Goal: Task Accomplishment & Management: Manage account settings

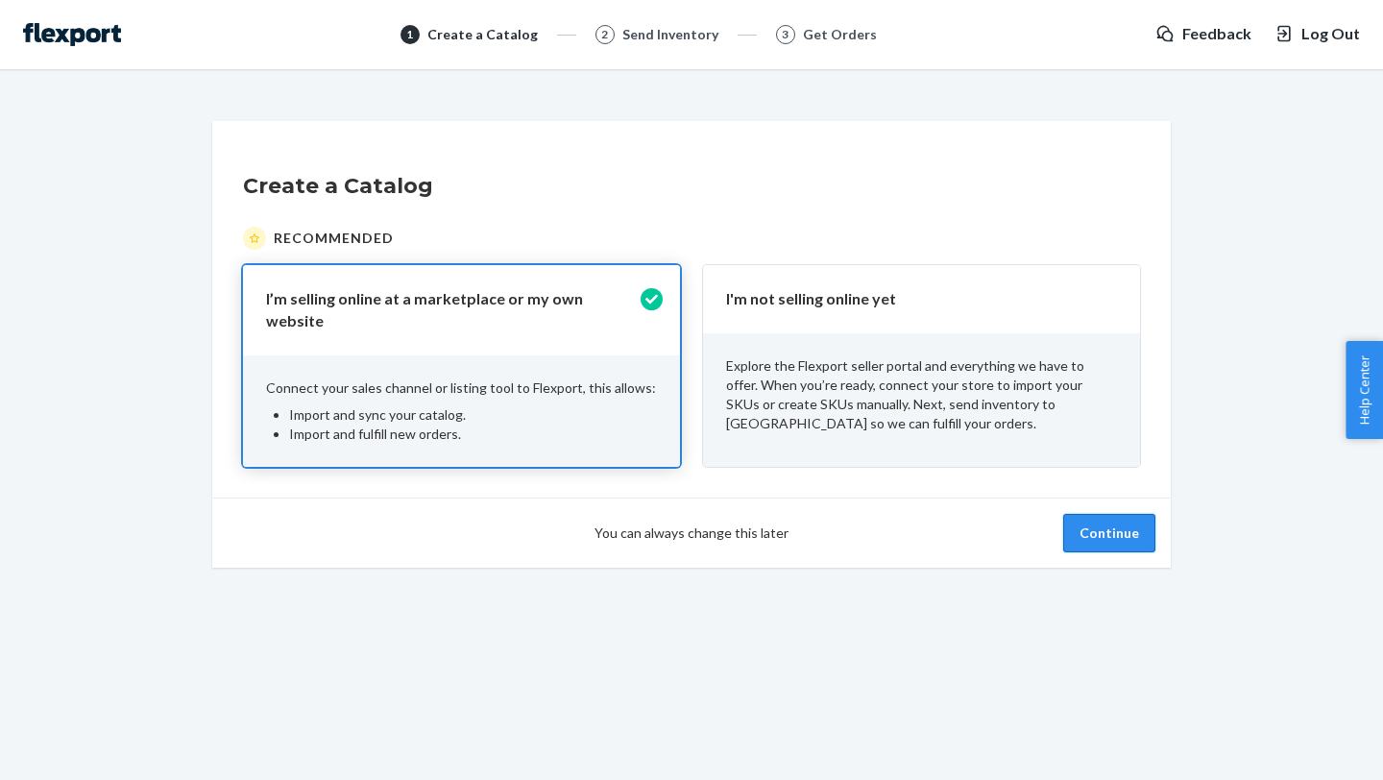
click at [1122, 520] on button "Continue" at bounding box center [1109, 533] width 92 height 38
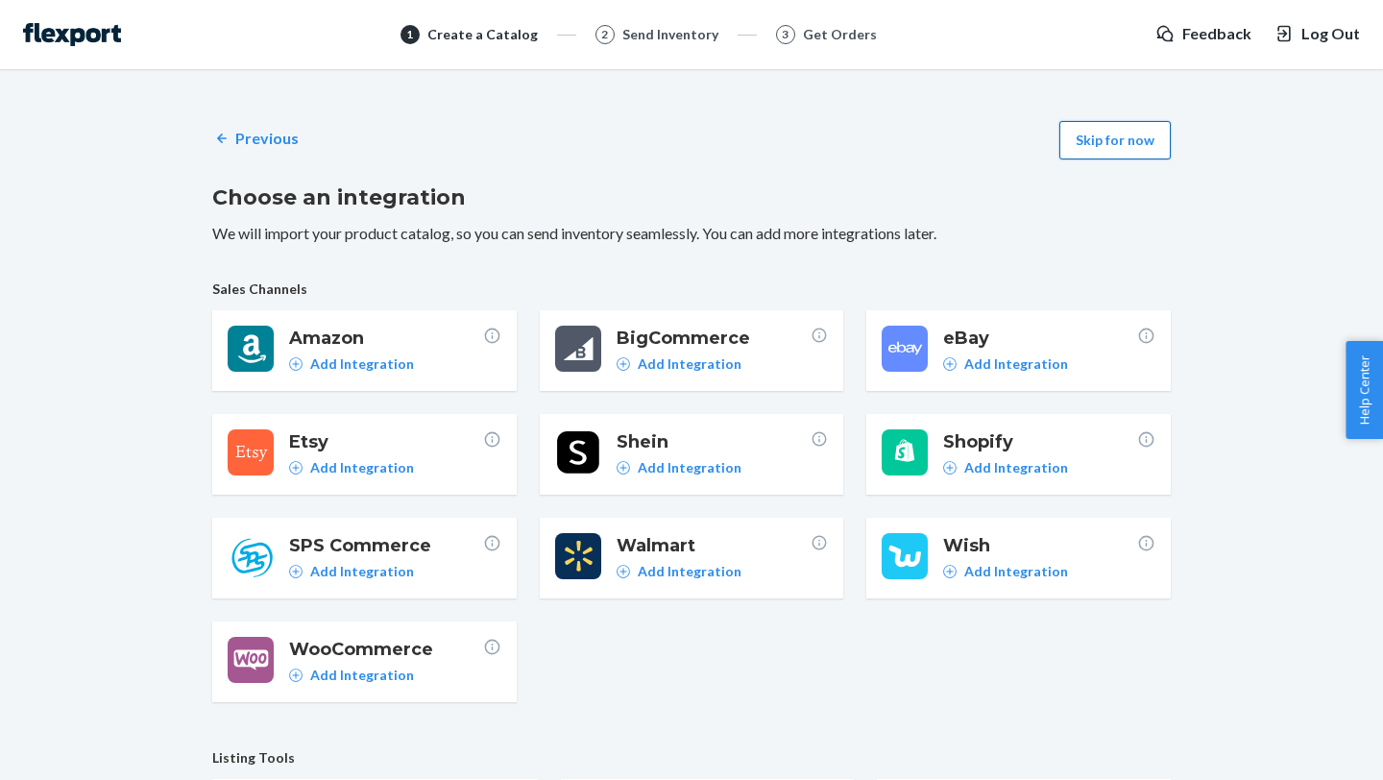
click at [1119, 143] on button "Skip for now" at bounding box center [1114, 140] width 111 height 38
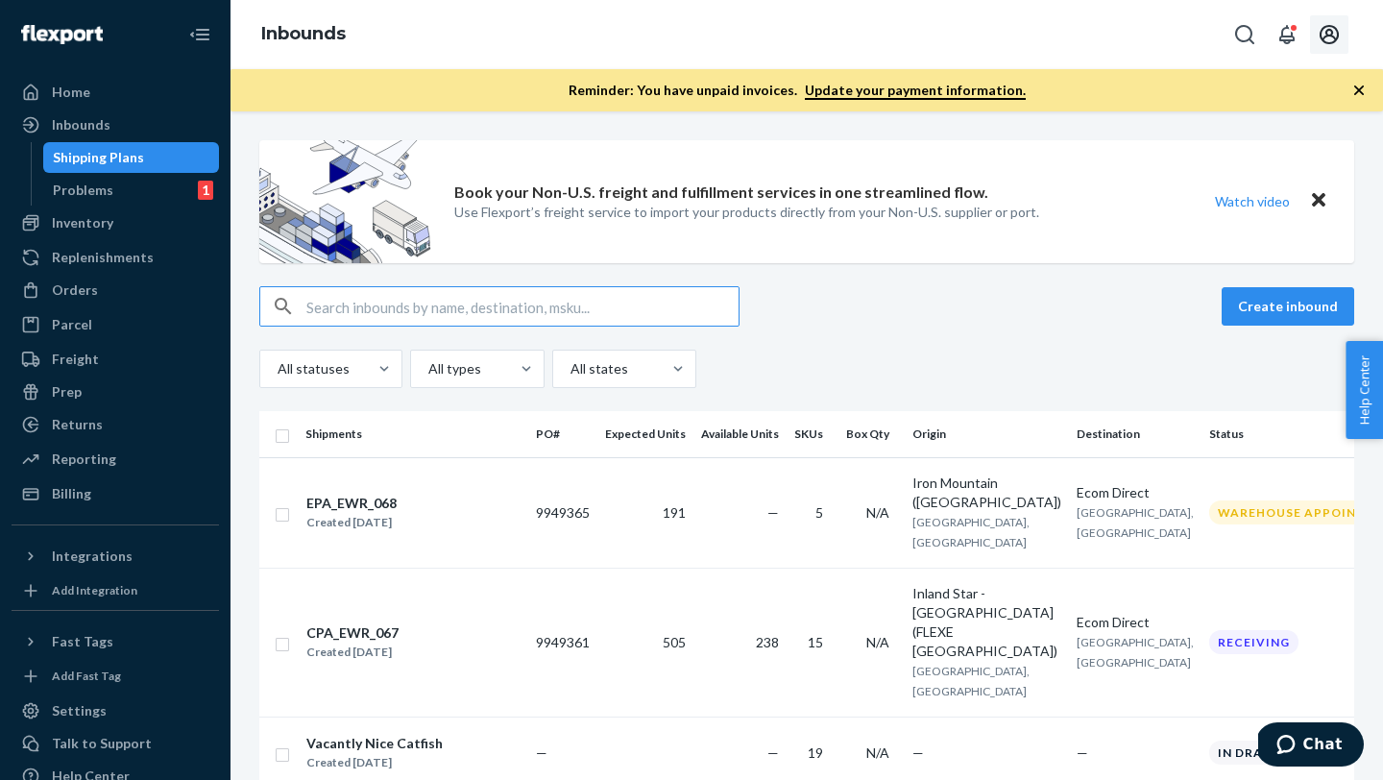
click at [1339, 30] on icon "Open account menu" at bounding box center [1329, 34] width 23 height 23
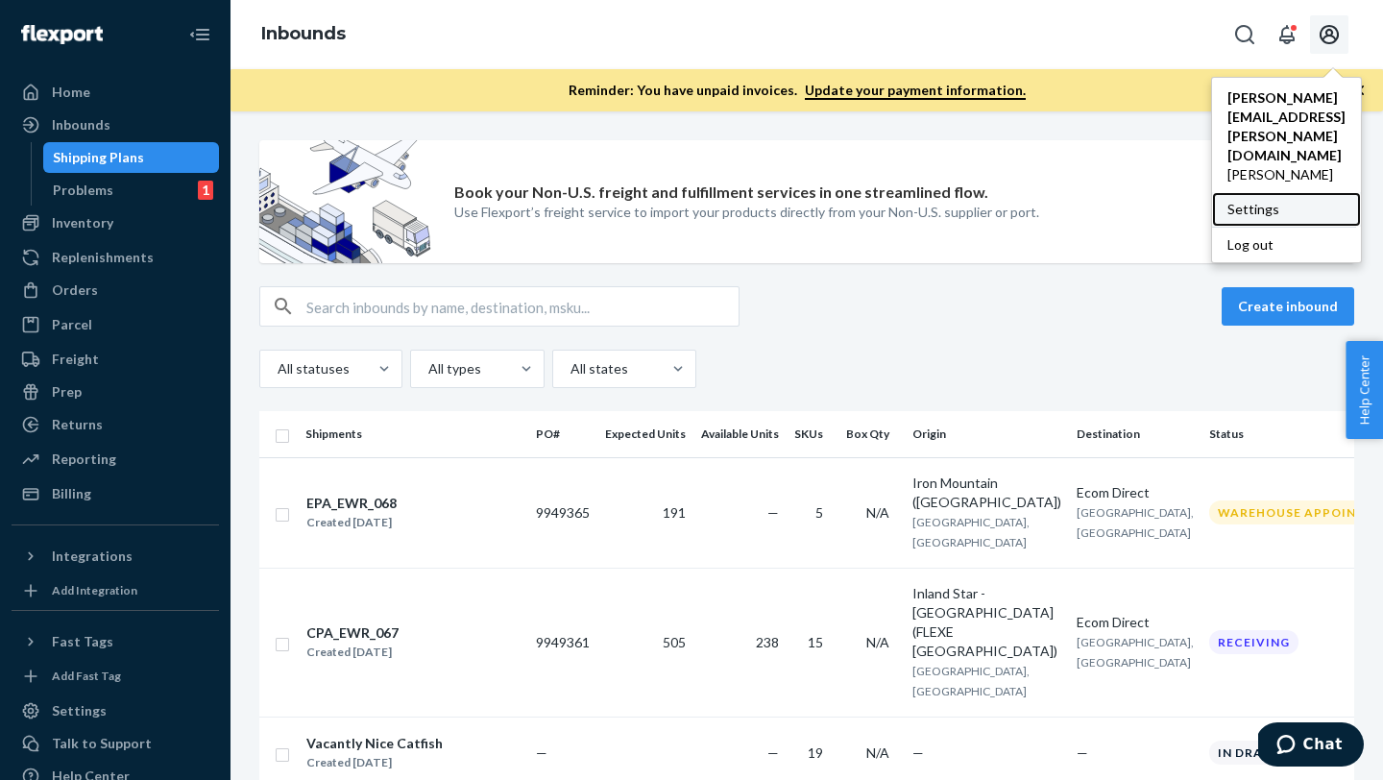
click at [1256, 192] on div "Settings" at bounding box center [1286, 209] width 149 height 35
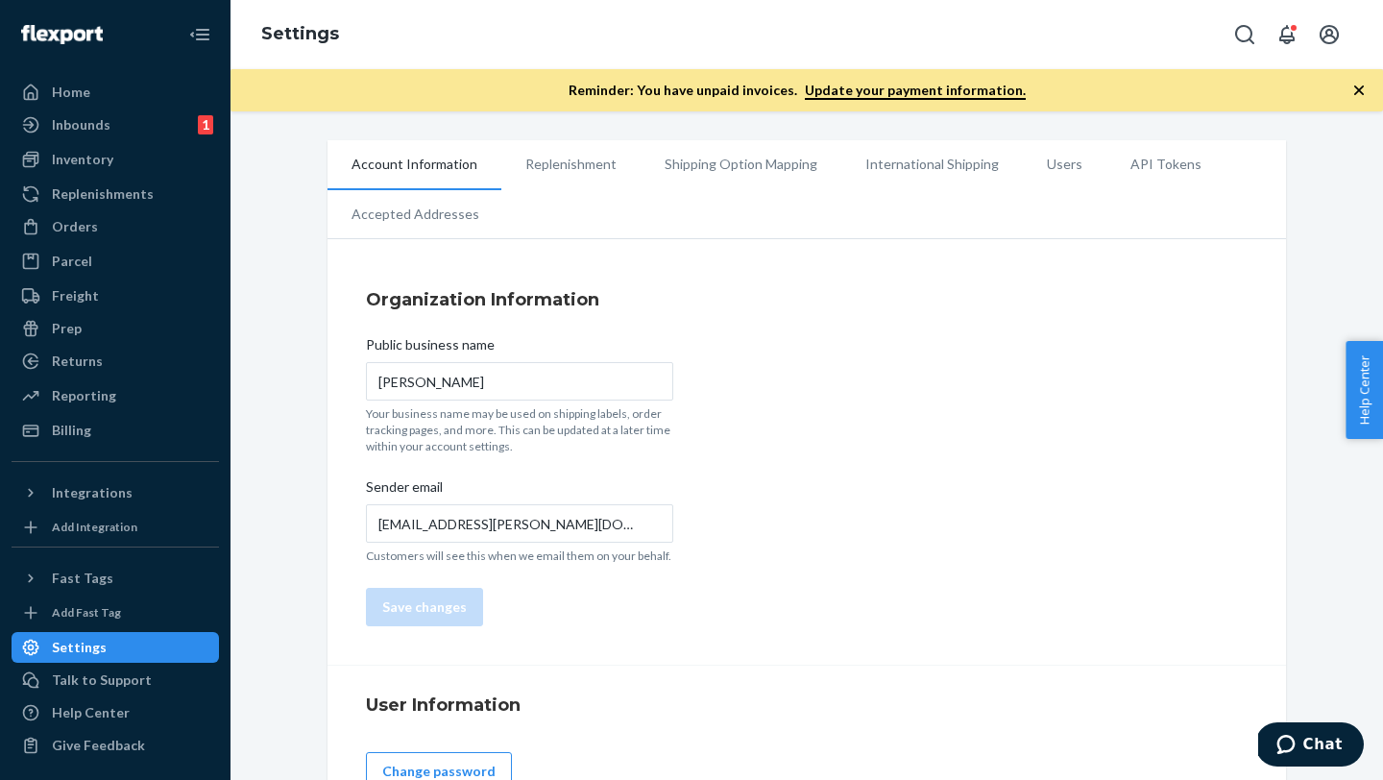
click at [909, 164] on li "International Shipping" at bounding box center [932, 164] width 182 height 48
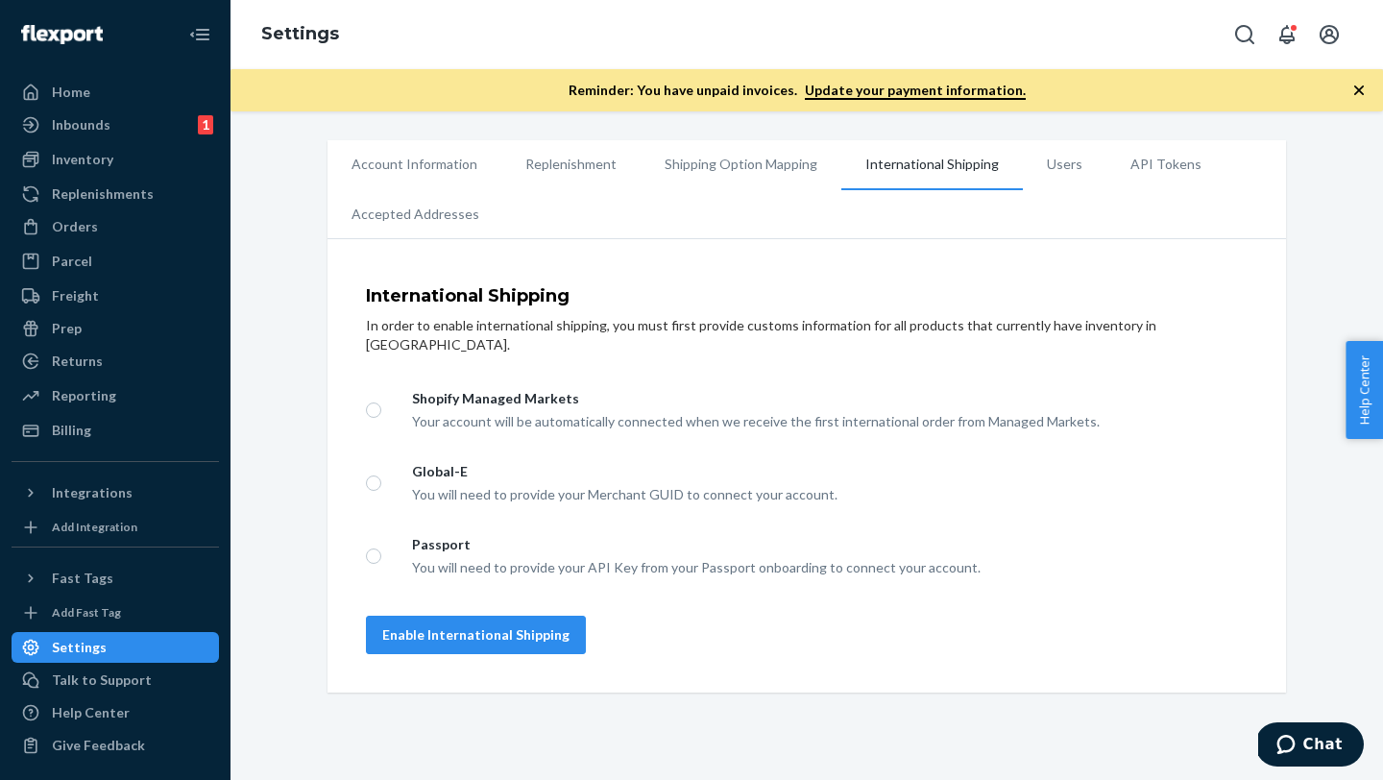
click at [1049, 179] on li "Users" at bounding box center [1065, 164] width 84 height 48
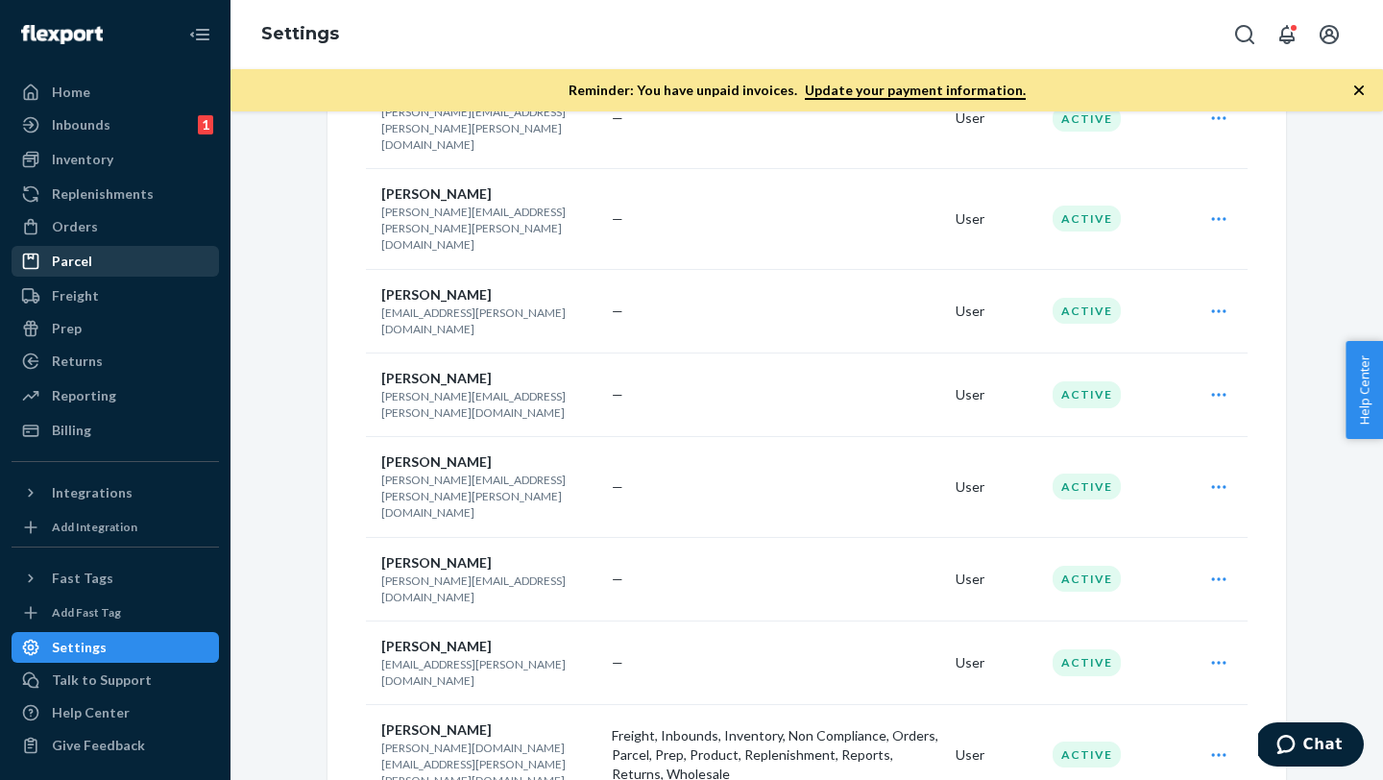
scroll to position [2134, 0]
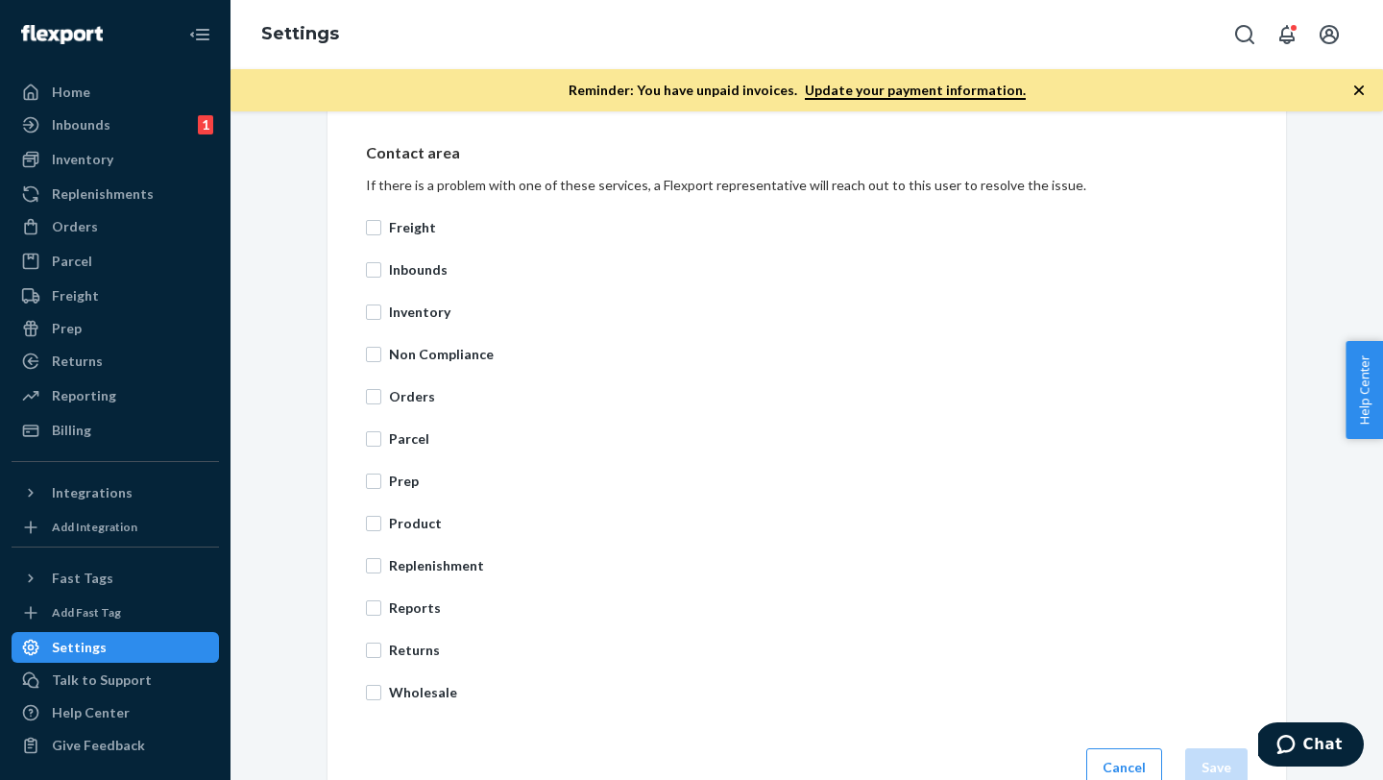
scroll to position [700, 0]
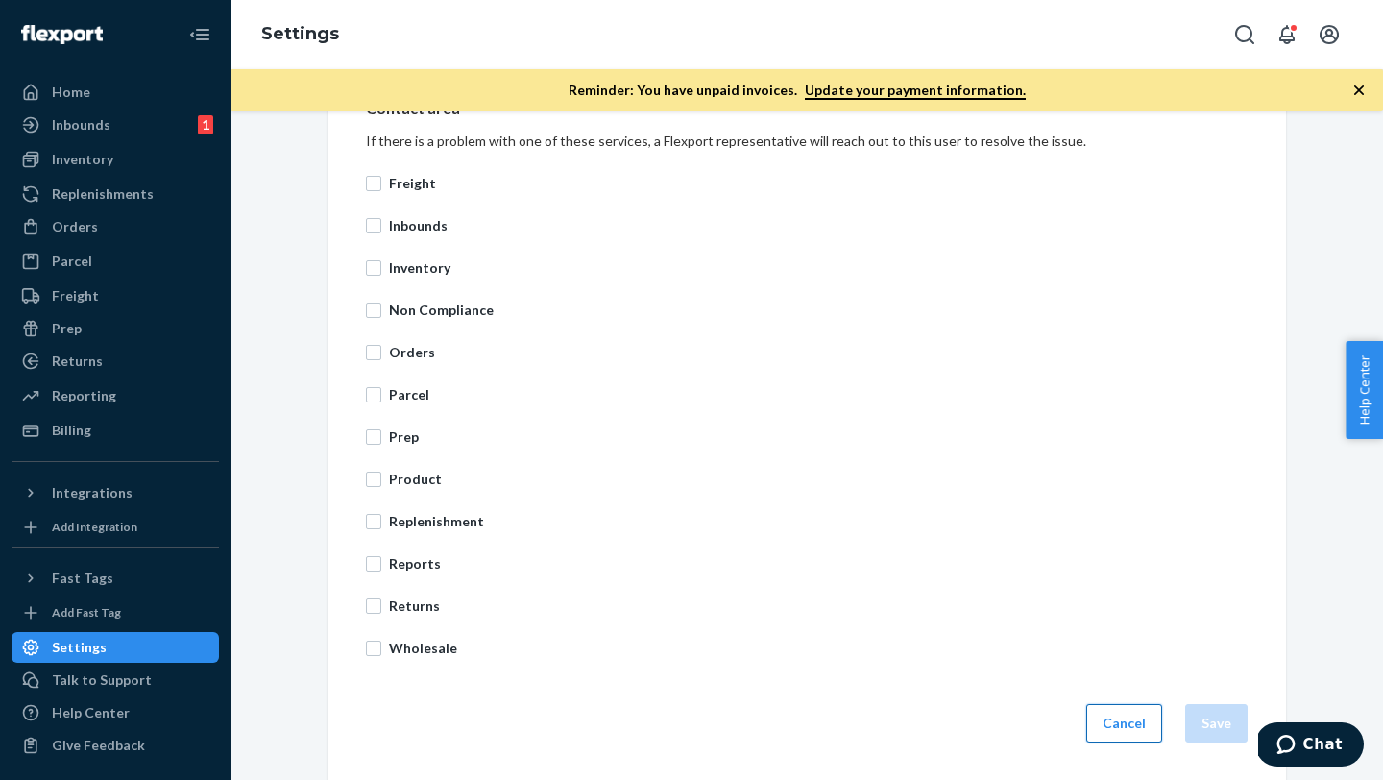
click at [1108, 712] on button "Cancel" at bounding box center [1124, 723] width 76 height 38
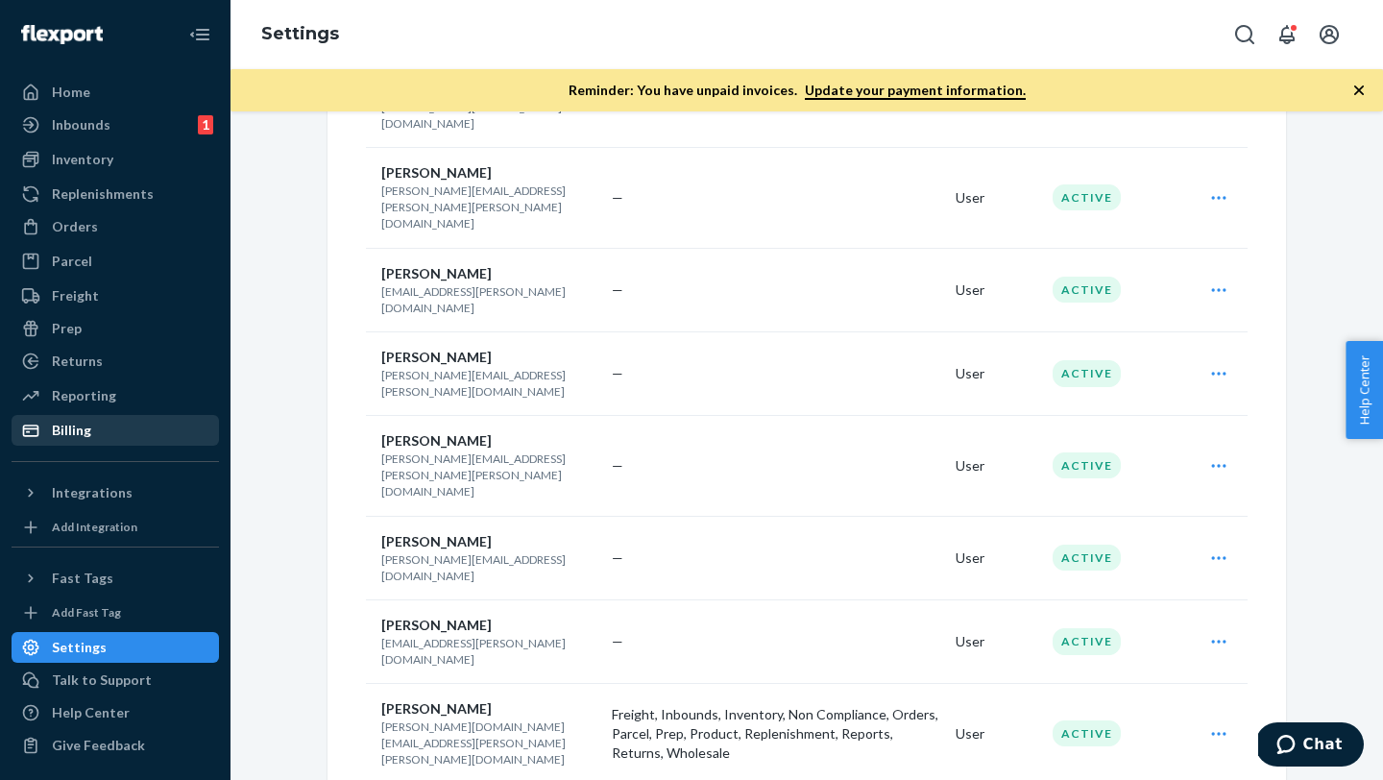
scroll to position [1960, 0]
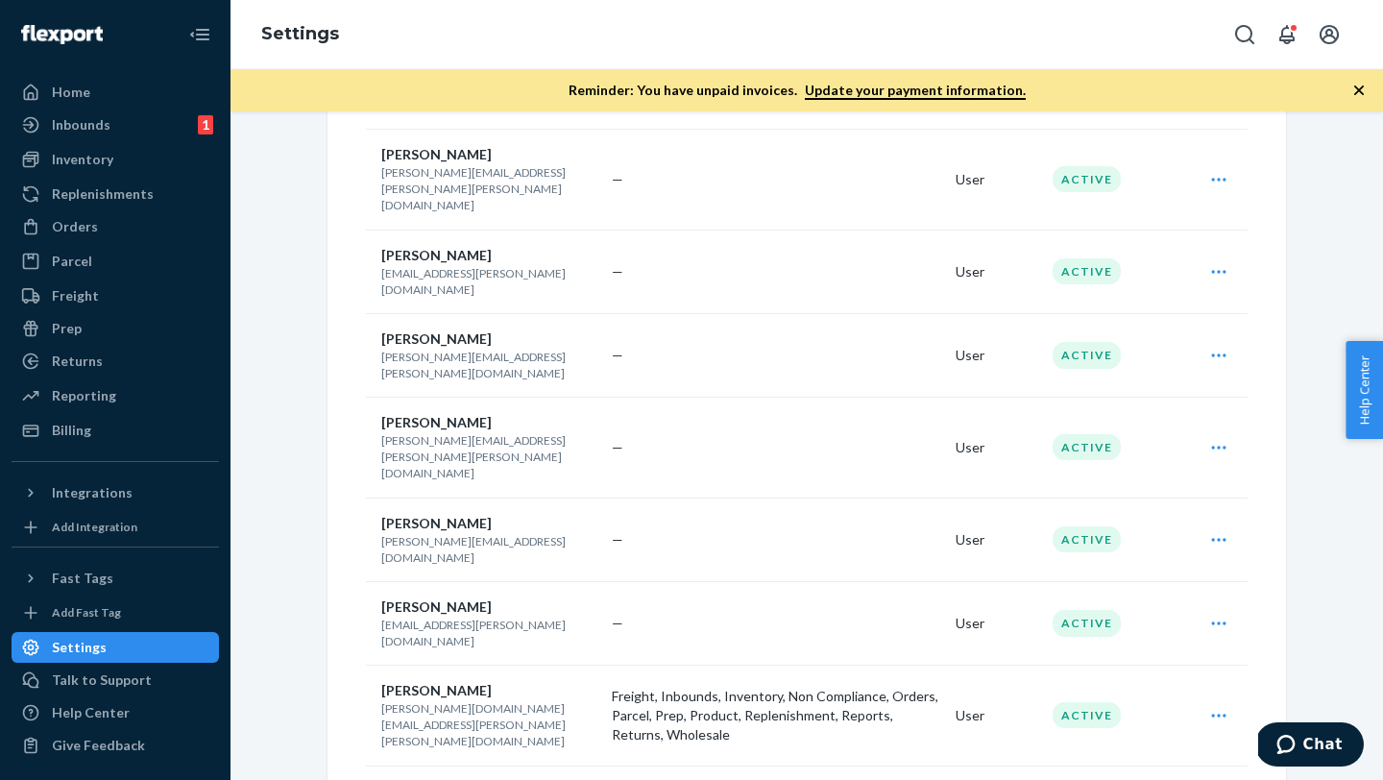
scroll to position [1976, 0]
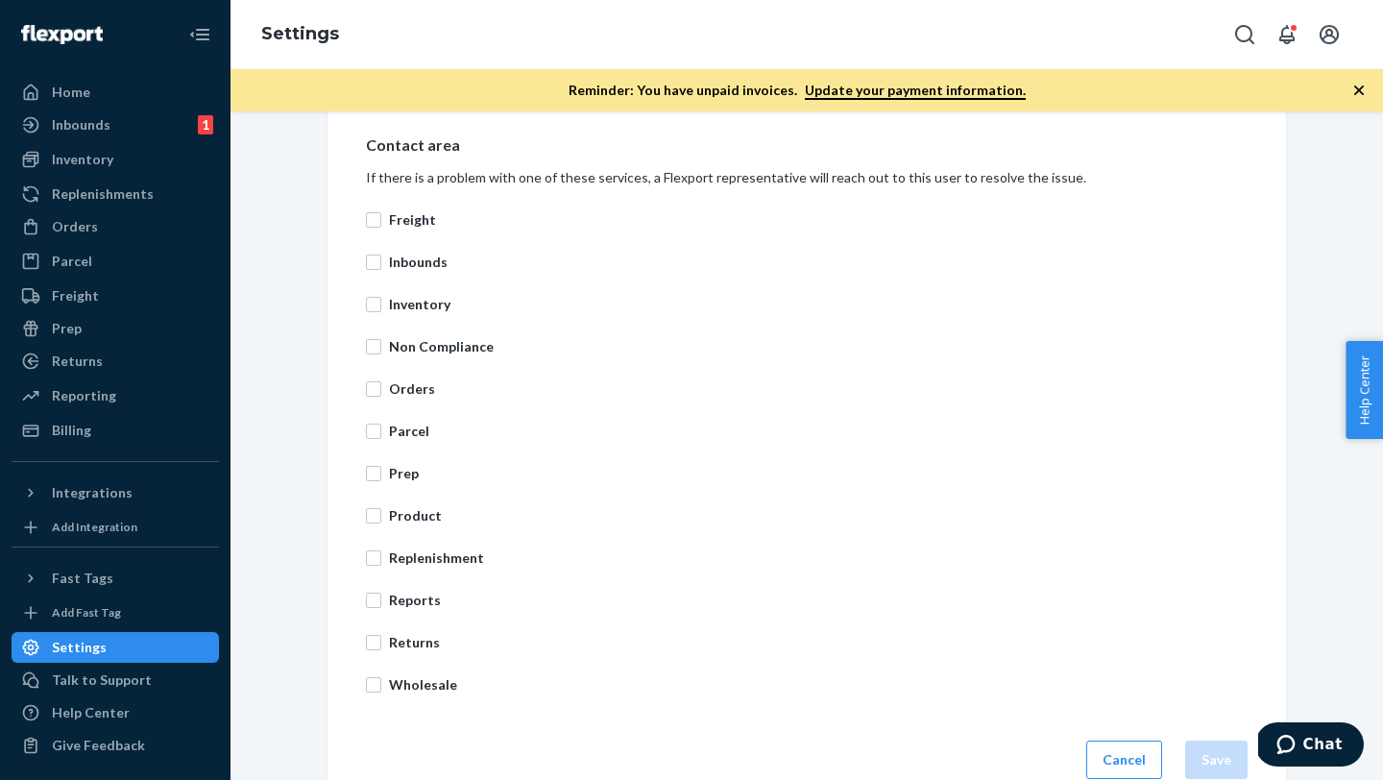
scroll to position [700, 0]
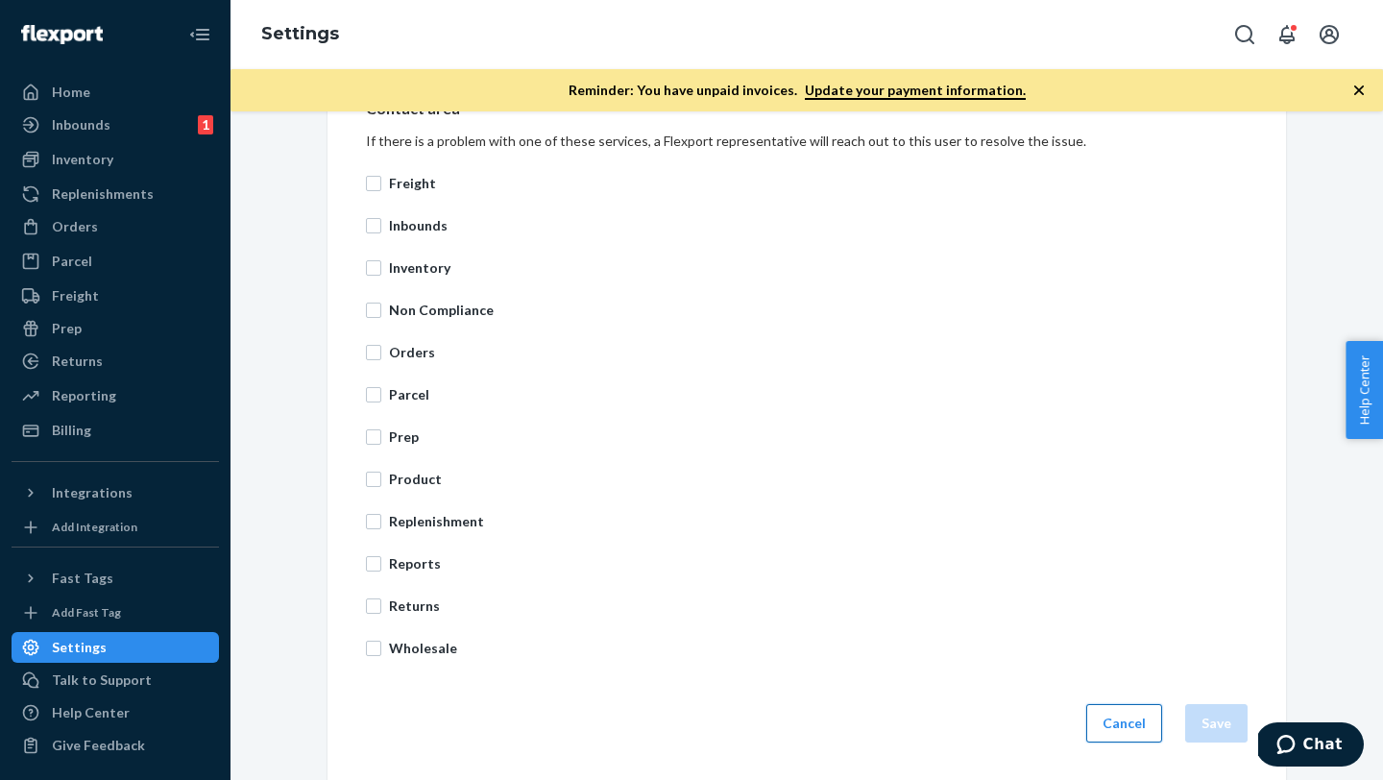
click at [1135, 720] on button "Cancel" at bounding box center [1124, 723] width 76 height 38
